Goal: Find specific page/section: Find specific page/section

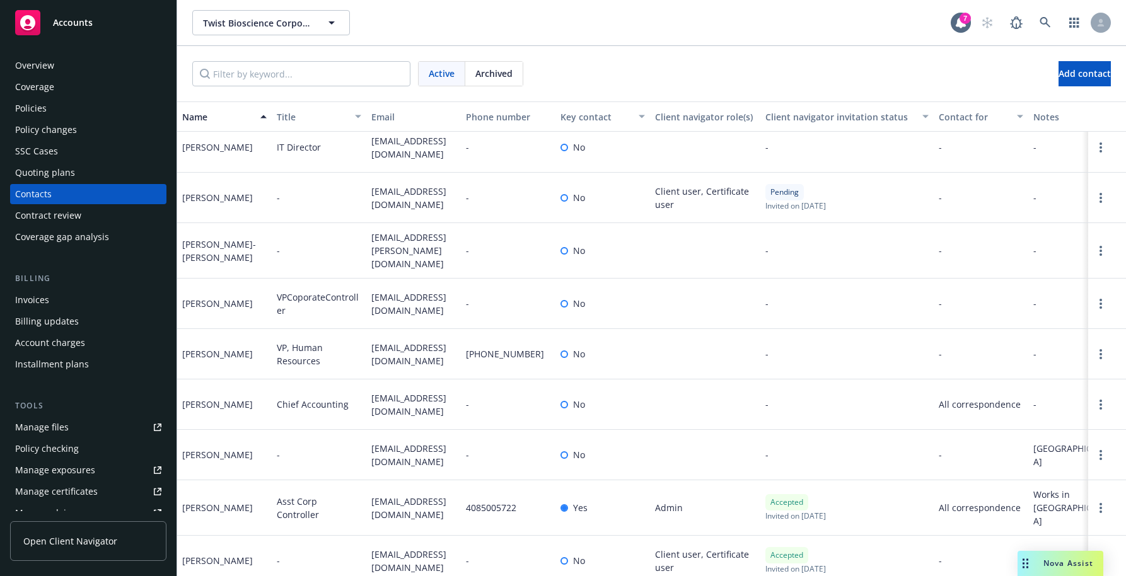
scroll to position [514, 0]
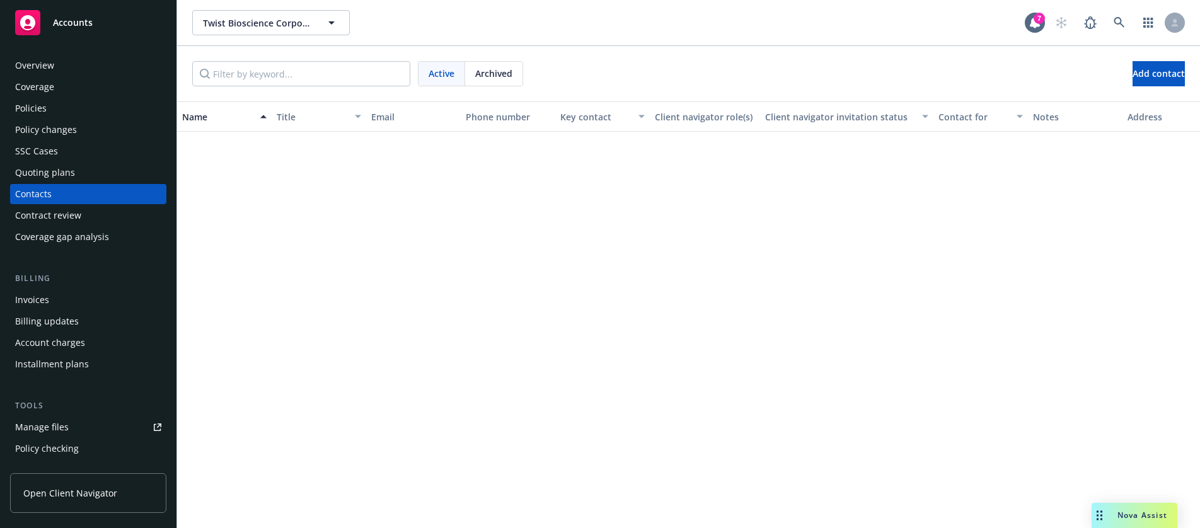
scroll to position [536, 0]
